Goal: Transaction & Acquisition: Purchase product/service

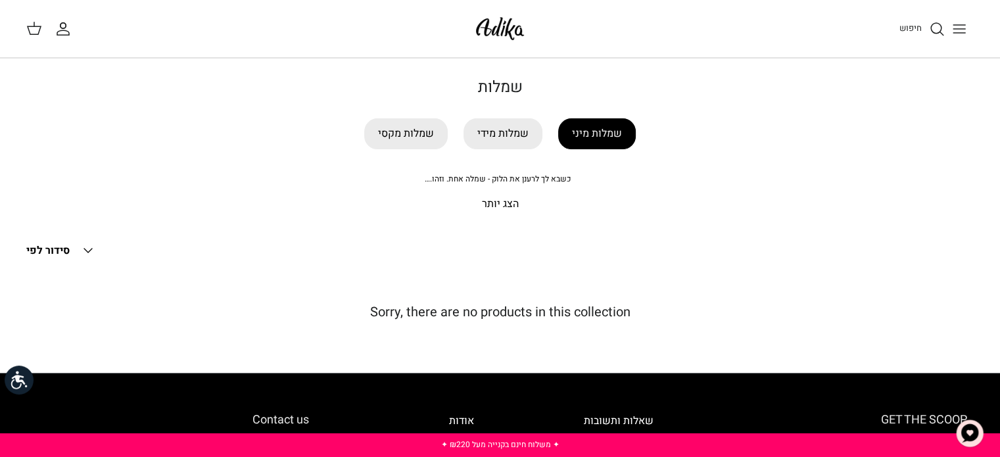
click at [605, 134] on link "שמלות מיני" at bounding box center [597, 133] width 78 height 31
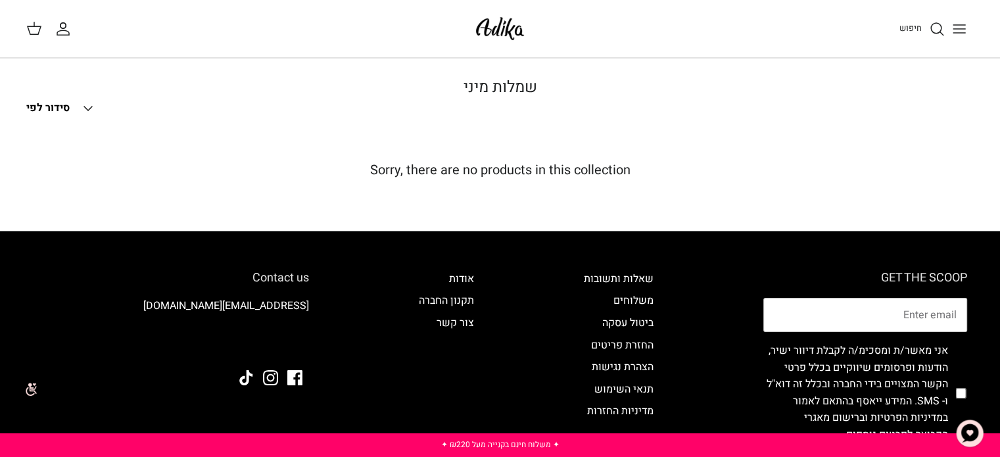
drag, startPoint x: 739, startPoint y: 94, endPoint x: 721, endPoint y: 31, distance: 65.4
click at [739, 94] on div "סינון Right סידור לפי Down סידור לפי סידור לפי Best selling לפי א-ת לפי ת-א מחי…" at bounding box center [500, 108] width 948 height 29
click at [959, 36] on button "Toggle menu" at bounding box center [959, 28] width 29 height 29
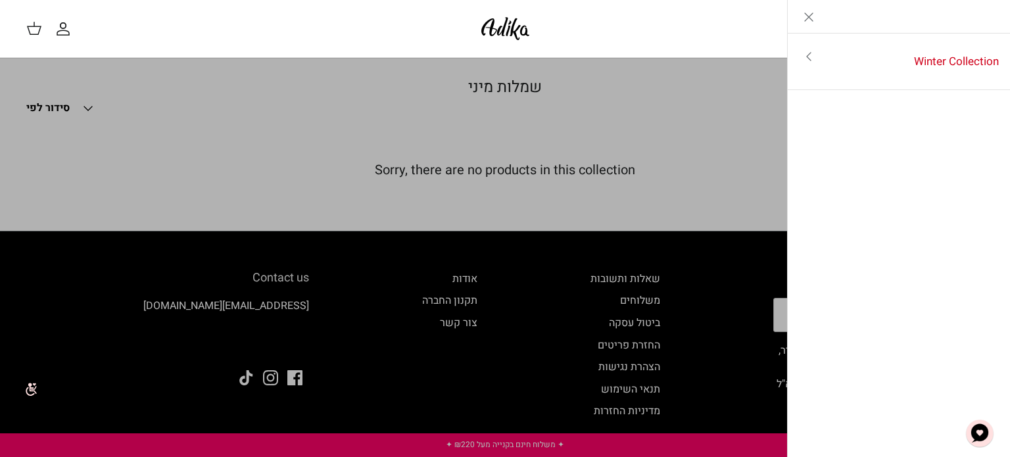
click at [506, 43] on img at bounding box center [505, 28] width 56 height 31
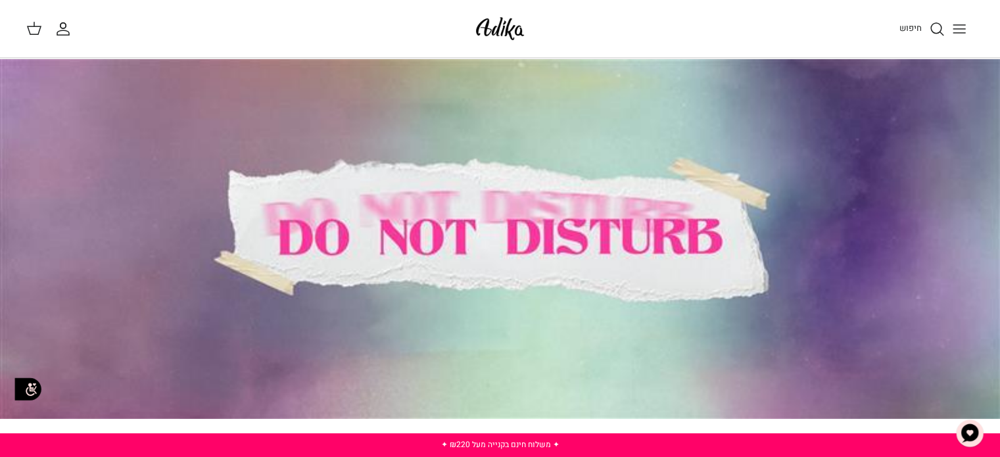
click at [966, 24] on icon "Toggle menu" at bounding box center [960, 29] width 16 height 16
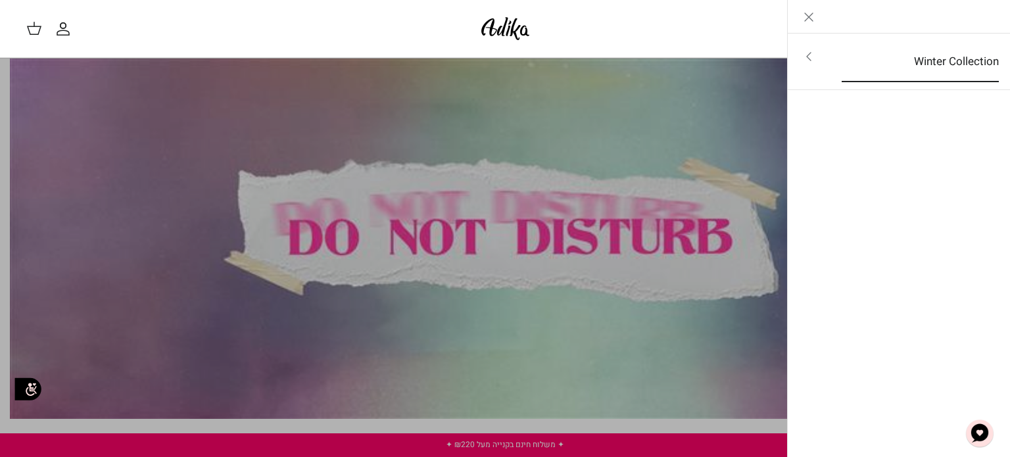
click at [936, 60] on link "Winter Collection" at bounding box center [920, 61] width 181 height 41
click at [953, 57] on link "לכל הפריטים" at bounding box center [899, 57] width 210 height 33
